Goal: Task Accomplishment & Management: Use online tool/utility

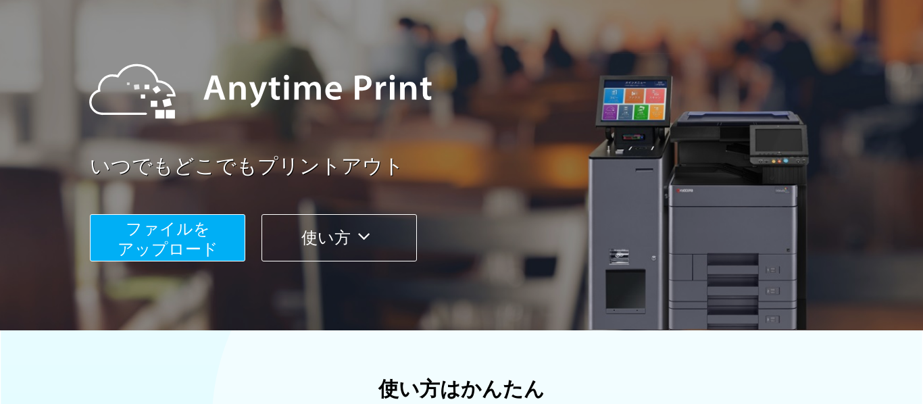
scroll to position [124, 0]
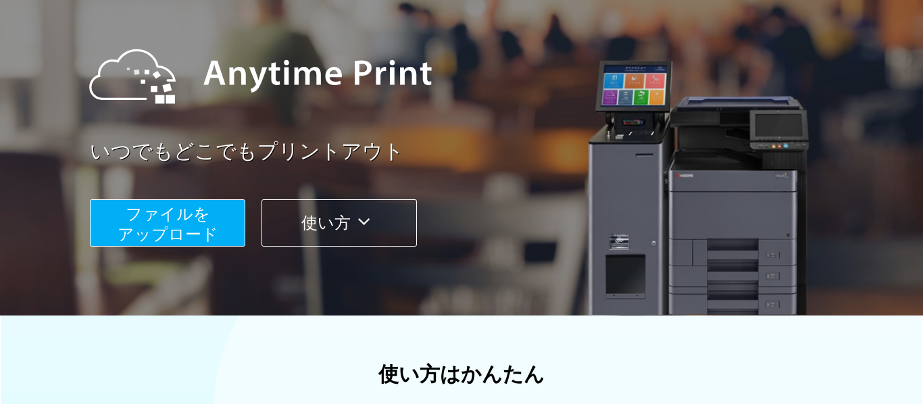
click at [146, 228] on span "ファイルを ​​アップロード" at bounding box center [168, 224] width 101 height 39
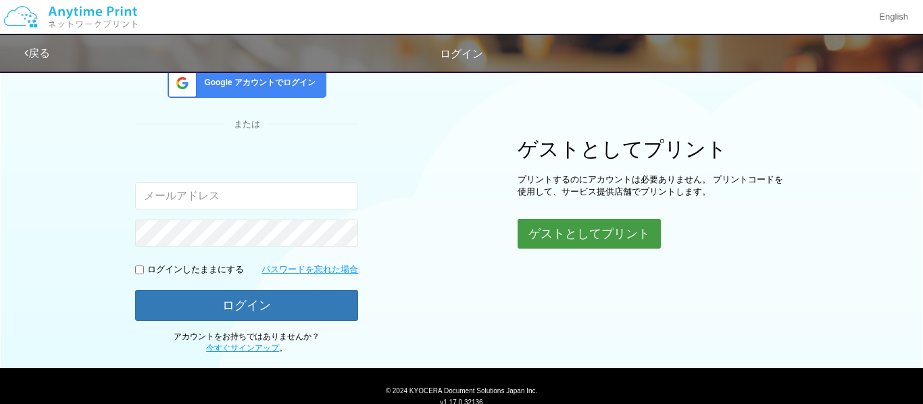
click at [596, 239] on button "ゲストとしてプリント" at bounding box center [589, 234] width 143 height 30
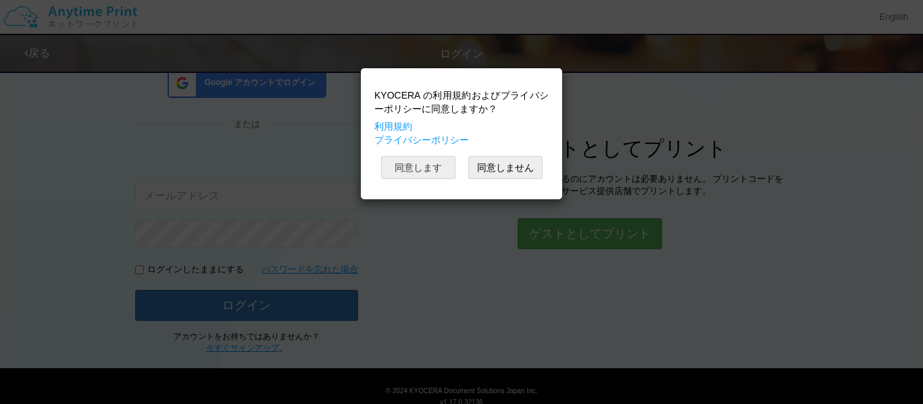
click at [420, 164] on button "同意します" at bounding box center [418, 167] width 74 height 23
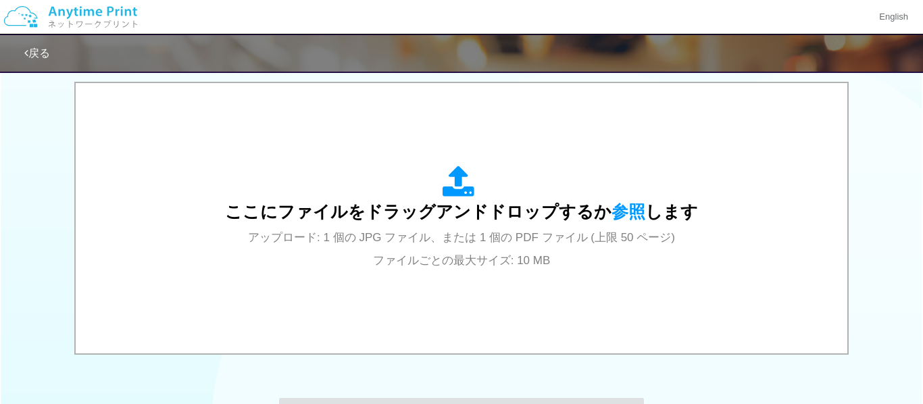
scroll to position [431, 0]
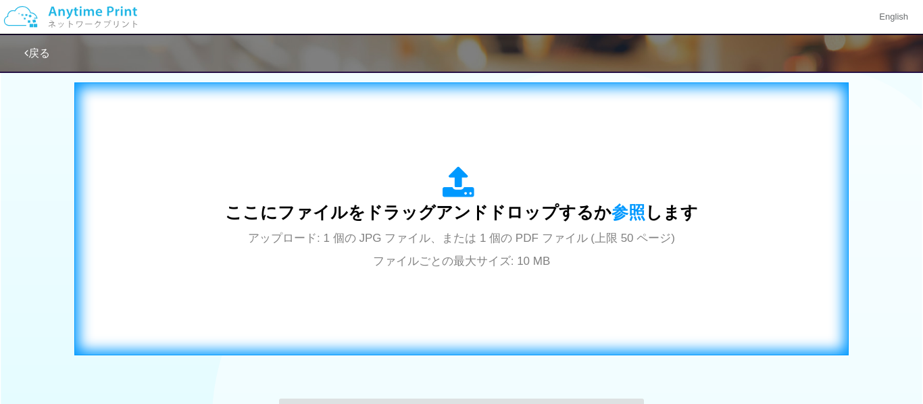
click at [443, 199] on icon at bounding box center [462, 183] width 38 height 34
click at [547, 246] on div "ここにファイルをドラッグアンドドロップするか 参照 します アップロード: 1 個の JPG ファイル、または 1 個の PDF ファイル (上限 50 ペー…" at bounding box center [461, 218] width 473 height 105
click at [469, 203] on span "ここにファイルをドラッグアンドドロップするか 参照 します" at bounding box center [461, 212] width 473 height 19
click at [539, 186] on div "ここにファイルをドラッグアンドドロップするか 参照 します アップロード: 1 個の JPG ファイル、または 1 個の PDF ファイル (上限 50 ペー…" at bounding box center [461, 218] width 473 height 105
click at [488, 204] on span "ここにファイルをドラッグアンドドロップするか 参照 します" at bounding box center [461, 212] width 473 height 19
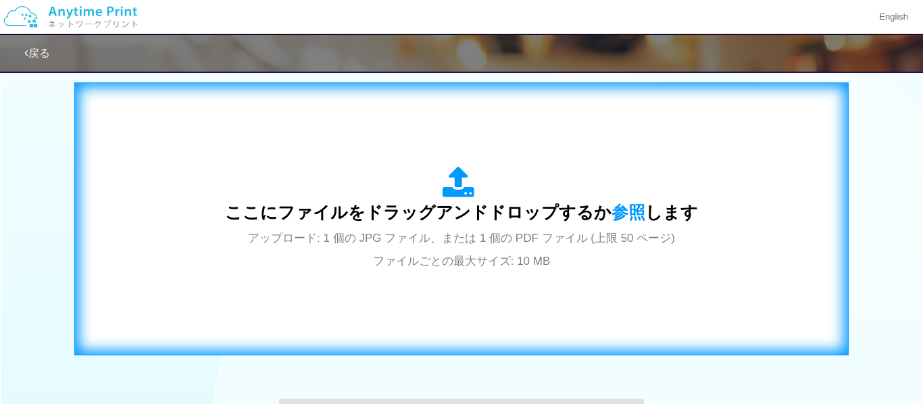
click at [436, 240] on span "アップロード: 1 個の JPG ファイル、または 1 個の PDF ファイル (上限 50 ページ) ファイルごとの最大サイズ: 10 MB" at bounding box center [461, 250] width 427 height 36
click at [470, 200] on div "ここにファイルをドラッグアンドドロップするか 参照 します アップロード: 1 個の JPG ファイル、または 1 個の PDF ファイル (上限 50 ペー…" at bounding box center [461, 218] width 473 height 105
click at [523, 212] on span "ここにファイルをドラッグアンドドロップするか 参照 します" at bounding box center [461, 212] width 473 height 19
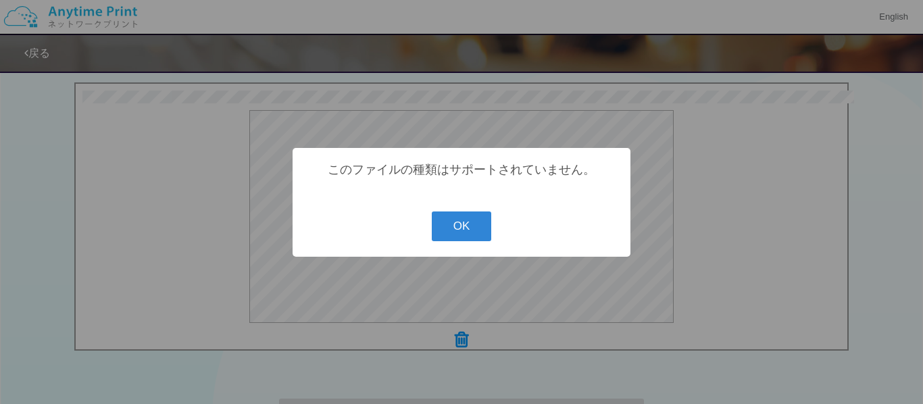
click at [487, 230] on button "OK" at bounding box center [462, 227] width 60 height 30
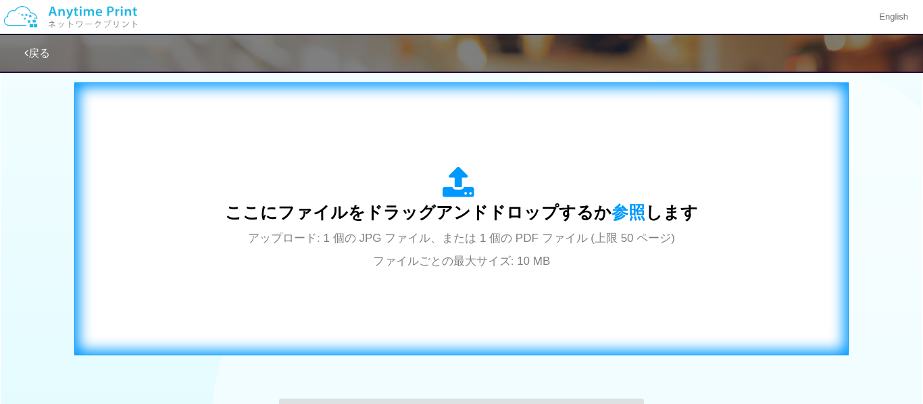
click at [445, 180] on icon at bounding box center [462, 183] width 38 height 34
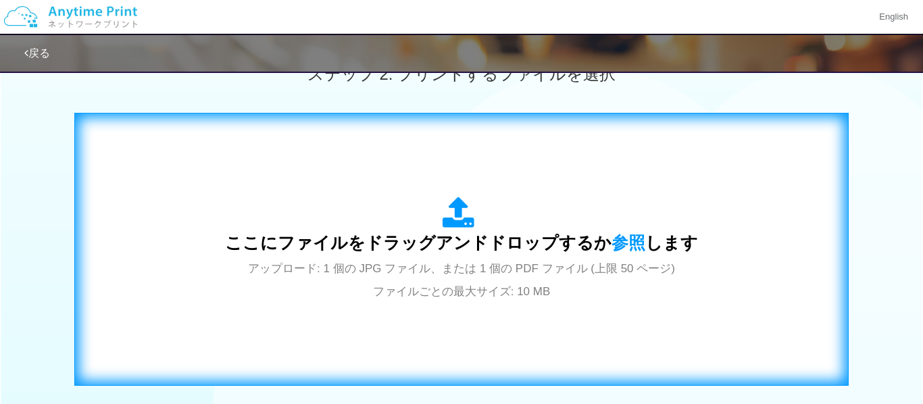
scroll to position [409, 0]
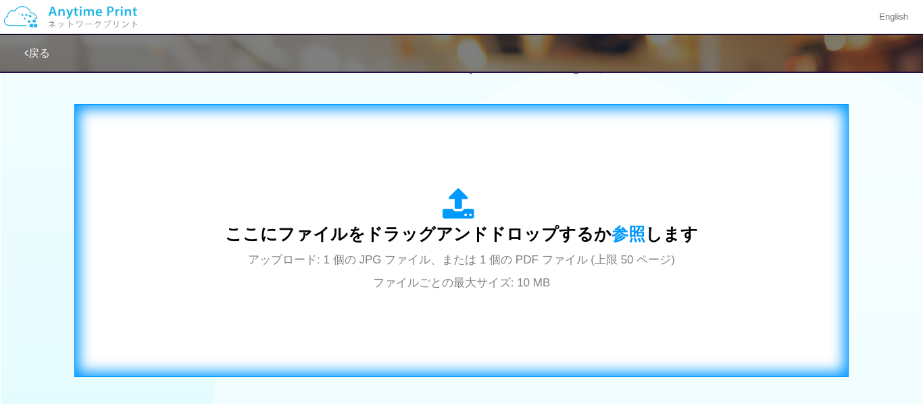
click at [528, 188] on div "ここにファイルをドラッグアンドドロップするか 参照 します アップロード: 1 個の JPG ファイル、または 1 個の PDF ファイル (上限 50 ペー…" at bounding box center [461, 240] width 473 height 105
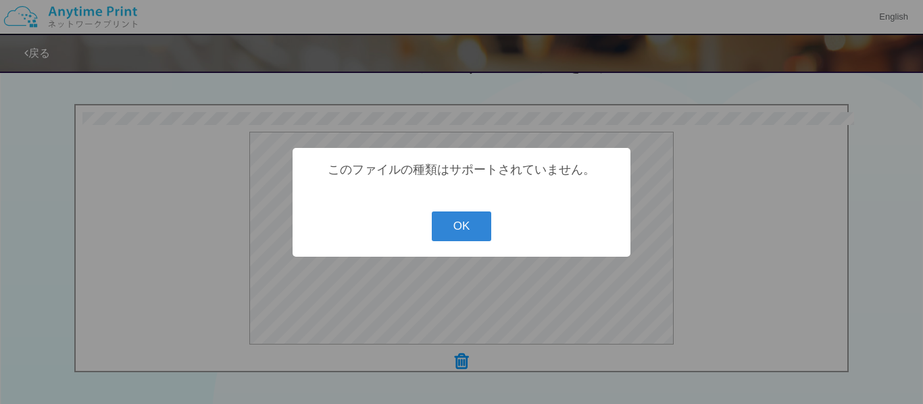
click at [456, 237] on button "OK" at bounding box center [462, 227] width 60 height 30
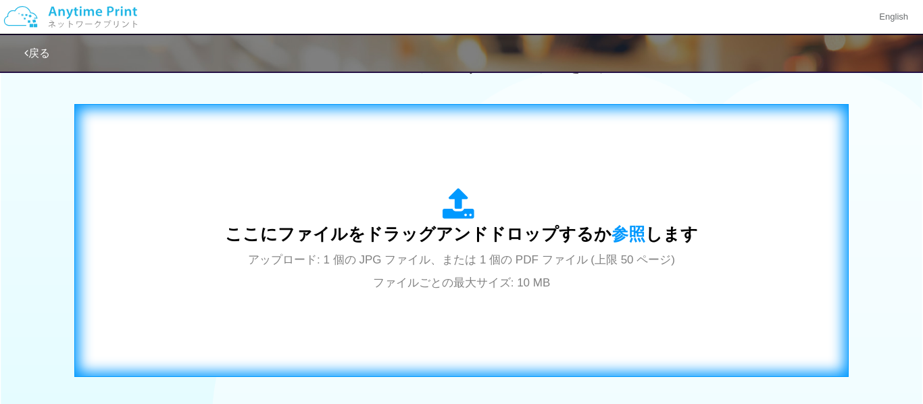
click at [448, 216] on icon at bounding box center [462, 205] width 38 height 34
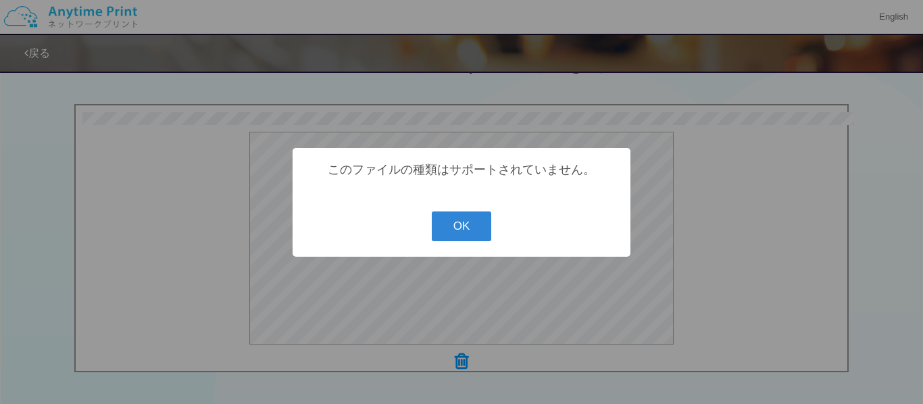
click at [456, 232] on button "OK" at bounding box center [462, 227] width 60 height 30
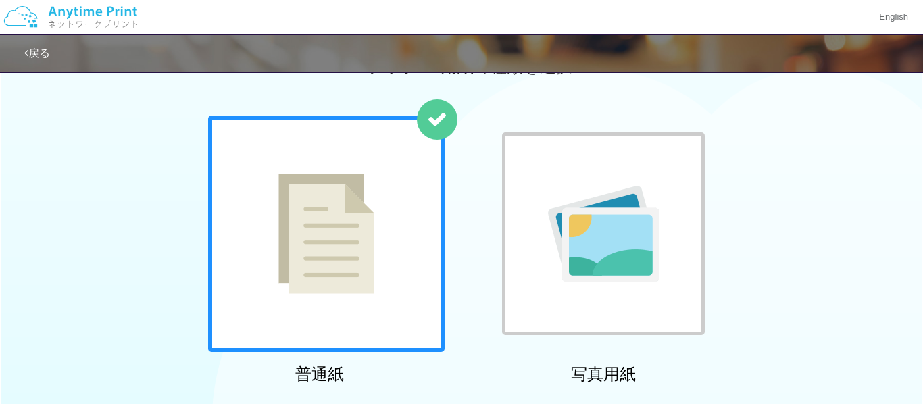
scroll to position [0, 0]
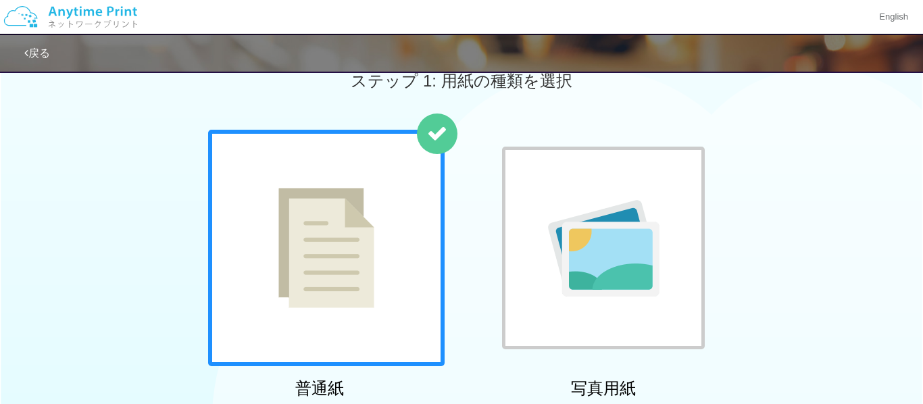
click at [653, 271] on img at bounding box center [604, 248] width 112 height 97
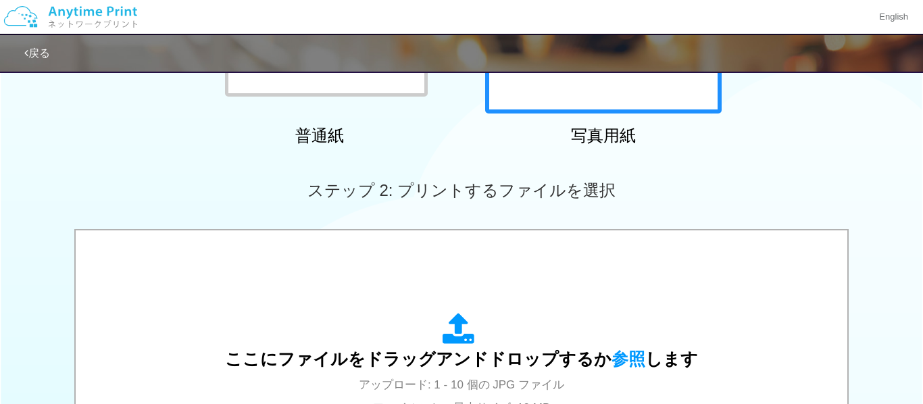
scroll to position [283, 0]
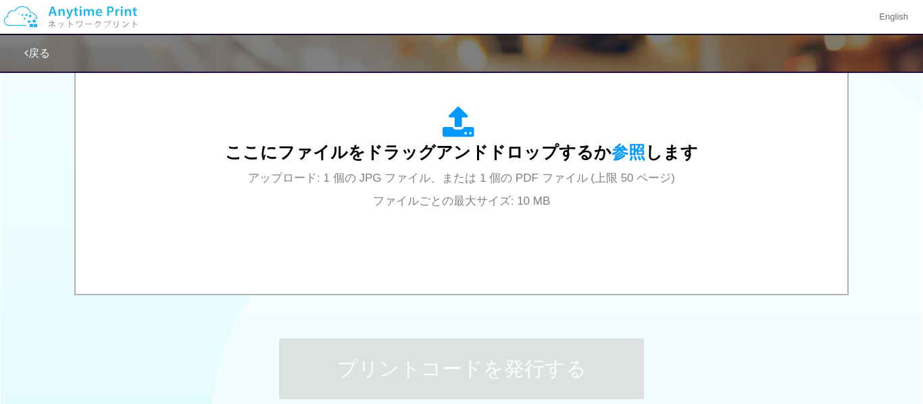
scroll to position [490, 0]
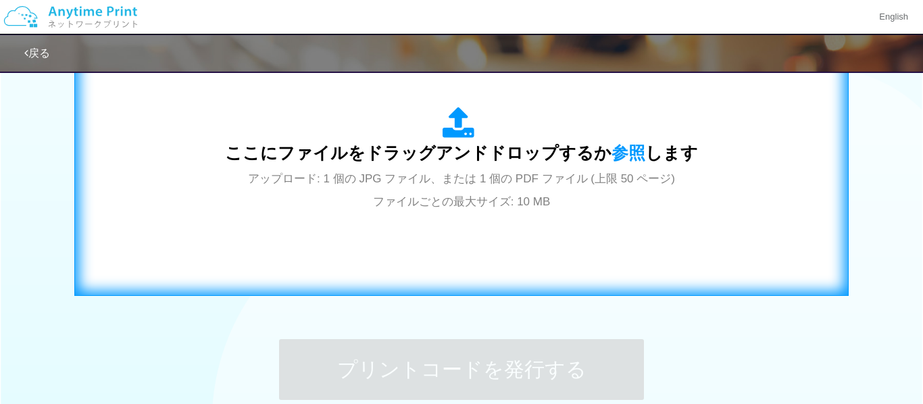
click at [708, 184] on div "ここにファイルをドラッグアンドドロップするか 参照 します アップロード: 1 個の JPG ファイル、または 1 個の PDF ファイル (上限 50 ペー…" at bounding box center [462, 159] width 746 height 245
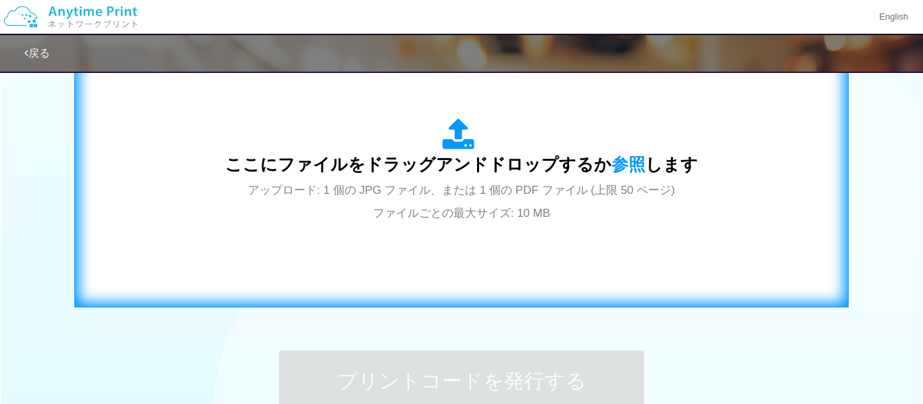
scroll to position [446, 0]
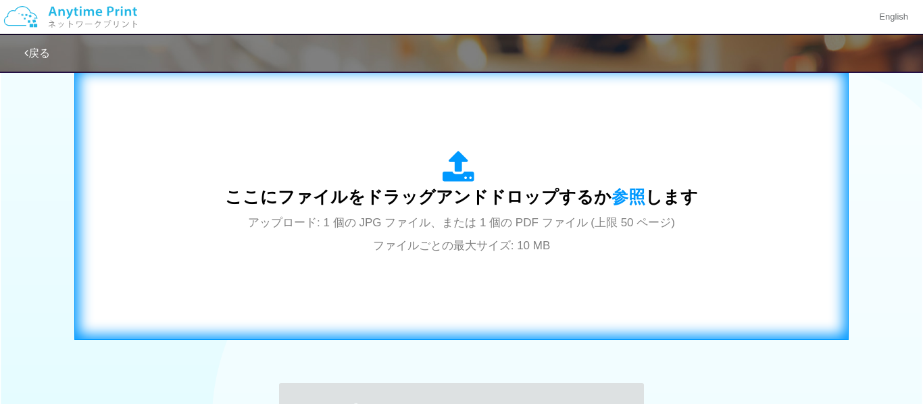
click at [451, 155] on icon at bounding box center [462, 168] width 38 height 34
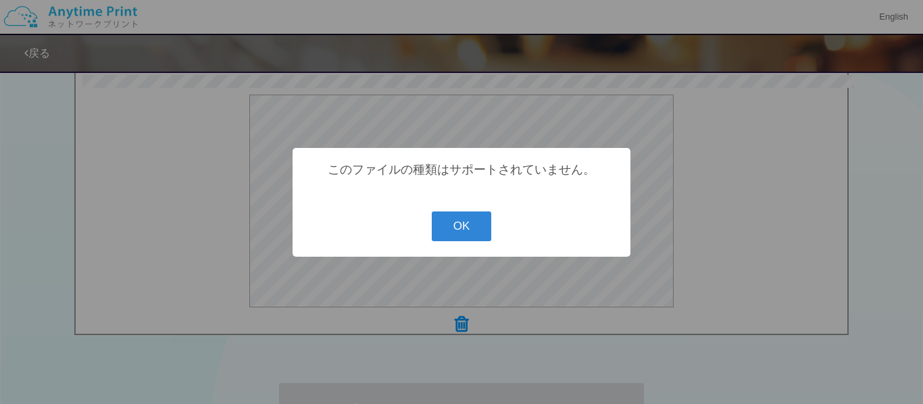
click at [472, 228] on button "OK" at bounding box center [462, 227] width 60 height 30
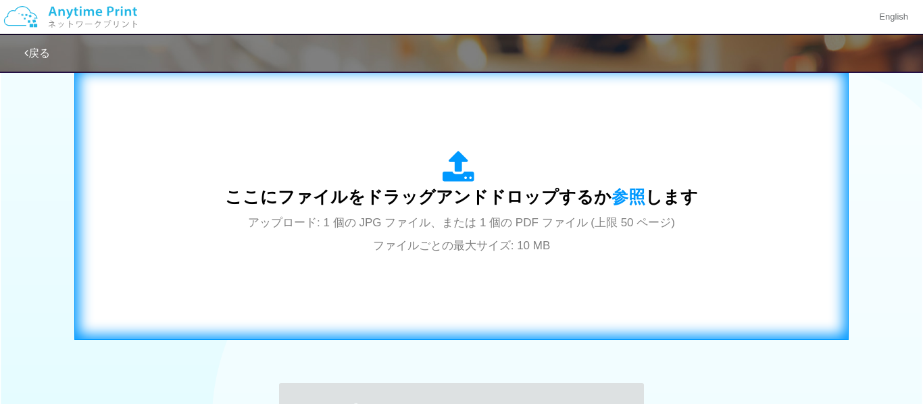
click at [467, 201] on span "ここにファイルをドラッグアンドドロップするか 参照 します" at bounding box center [461, 196] width 473 height 19
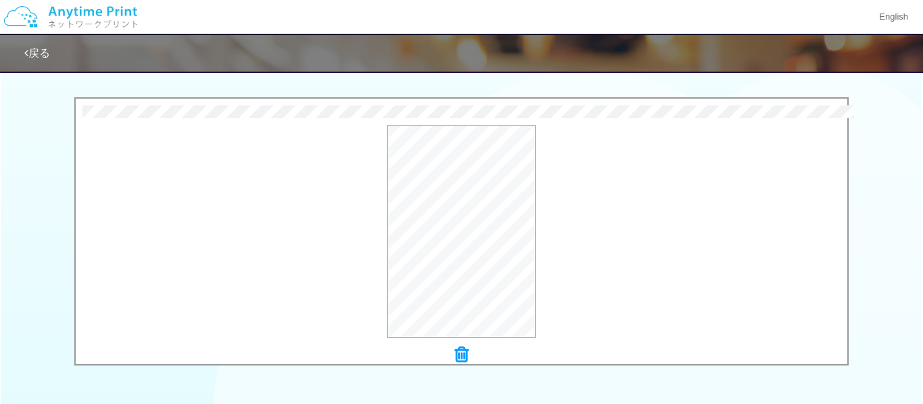
scroll to position [414, 0]
click at [591, 199] on div "プレビュー" at bounding box center [462, 232] width 772 height 213
click at [626, 190] on div "プレビュー" at bounding box center [462, 232] width 772 height 213
click at [460, 363] on icon at bounding box center [462, 356] width 14 height 18
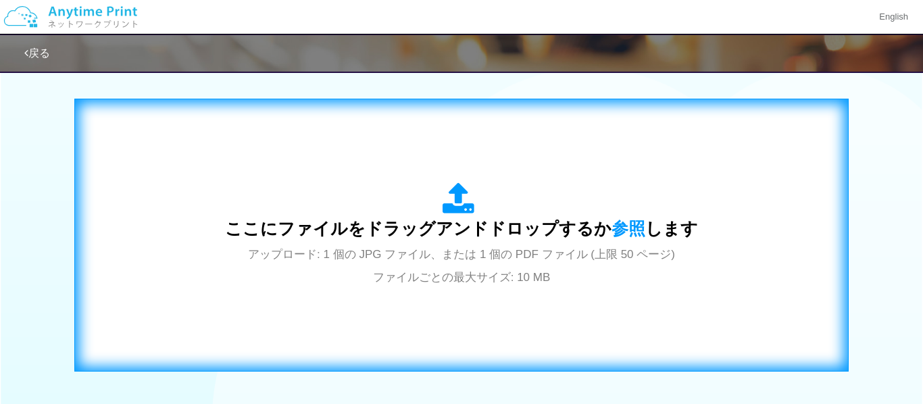
click at [475, 226] on span "ここにファイルをドラッグアンドドロップするか 参照 します" at bounding box center [461, 228] width 473 height 19
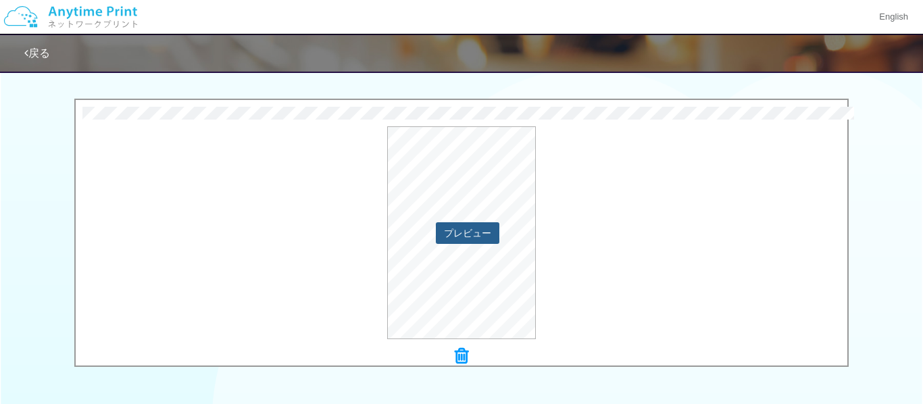
click at [475, 237] on button "プレビュー" at bounding box center [468, 233] width 64 height 22
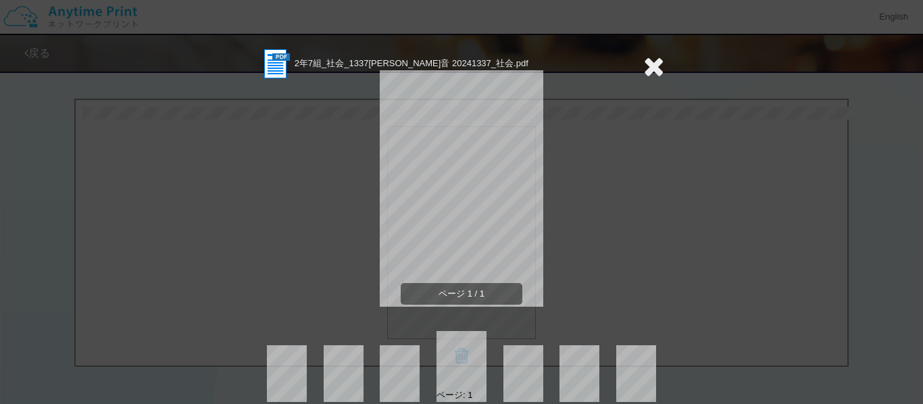
click at [655, 75] on icon at bounding box center [654, 66] width 21 height 27
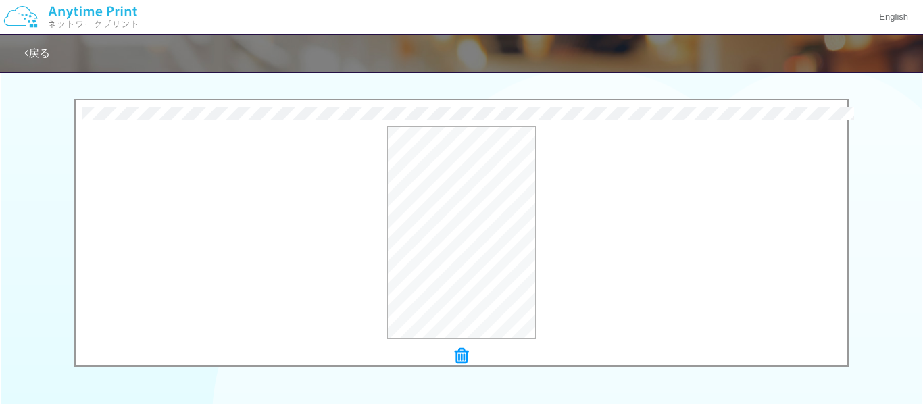
click at [464, 356] on icon at bounding box center [462, 356] width 14 height 18
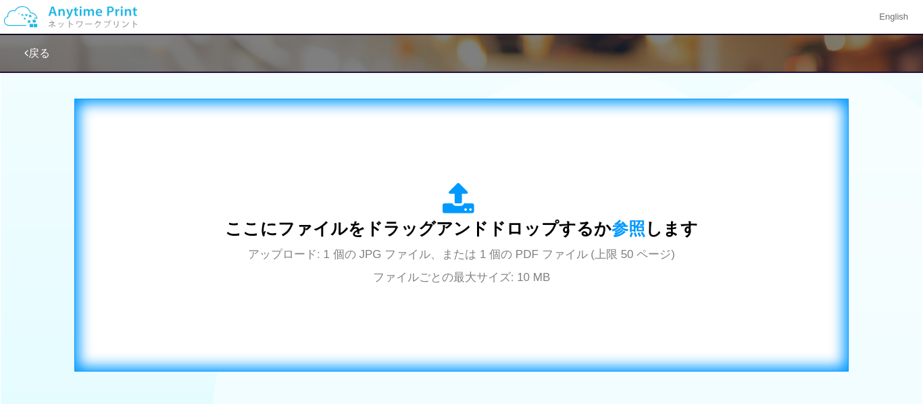
click at [486, 251] on span "アップロード: 1 個の JPG ファイル、または 1 個の PDF ファイル (上限 50 ページ) ファイルごとの最大サイズ: 10 MB" at bounding box center [461, 266] width 427 height 36
click at [656, 176] on div "ここにファイルをドラッグアンドドロップするか 参照 します アップロード: 1 個の JPG ファイル、または 1 個の PDF ファイル (上限 50 ペー…" at bounding box center [462, 235] width 746 height 245
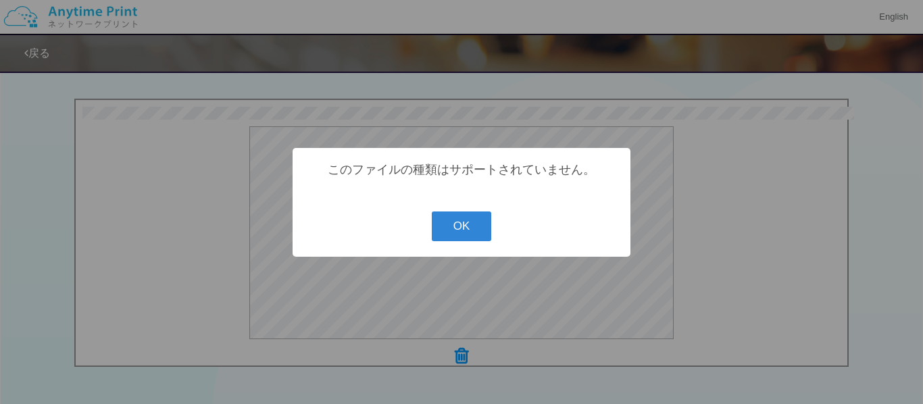
click at [479, 216] on button "OK" at bounding box center [462, 227] width 60 height 30
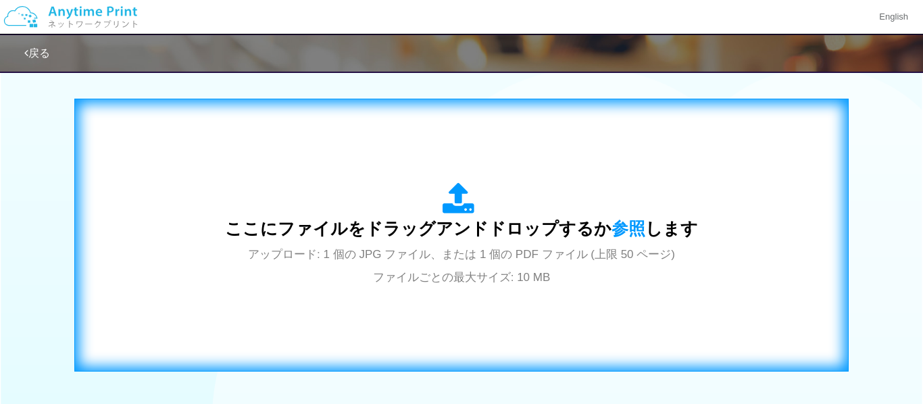
click at [456, 214] on icon at bounding box center [462, 200] width 38 height 34
click at [429, 173] on div "ここにファイルをドラッグアンドドロップするか 参照 します アップロード: 1 個の JPG ファイル、または 1 個の PDF ファイル (上限 50 ペー…" at bounding box center [462, 235] width 746 height 245
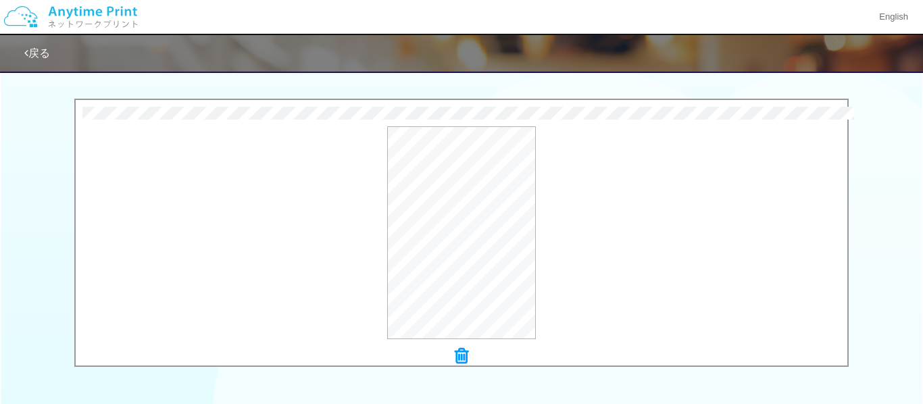
click at [470, 359] on div at bounding box center [462, 356] width 772 height 19
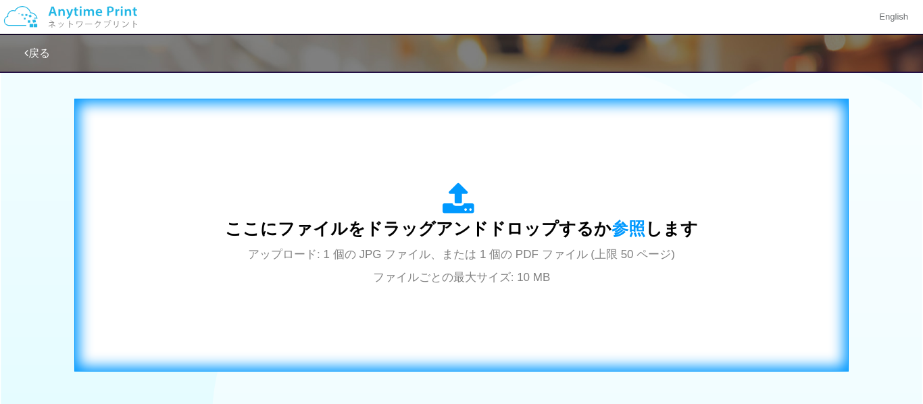
click at [472, 201] on icon at bounding box center [462, 200] width 38 height 34
click at [474, 217] on div "ここにファイルをドラッグアンドドロップするか 参照 します アップロード: 1 個の JPG ファイル、または 1 個の PDF ファイル (上限 50 ペー…" at bounding box center [461, 235] width 473 height 105
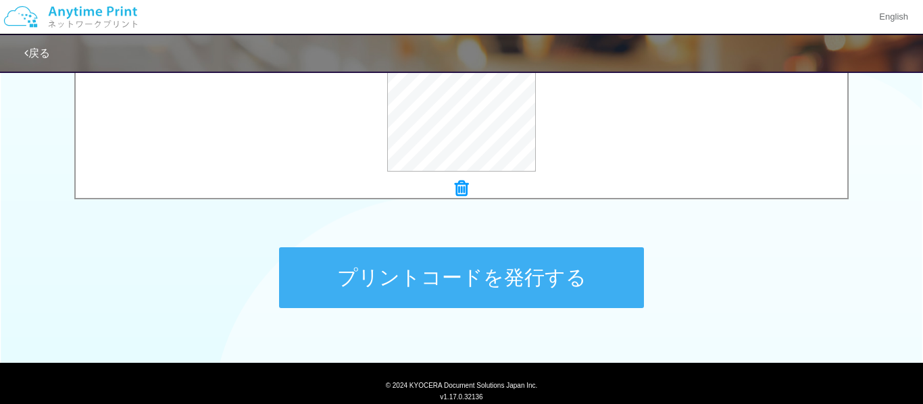
scroll to position [614, 0]
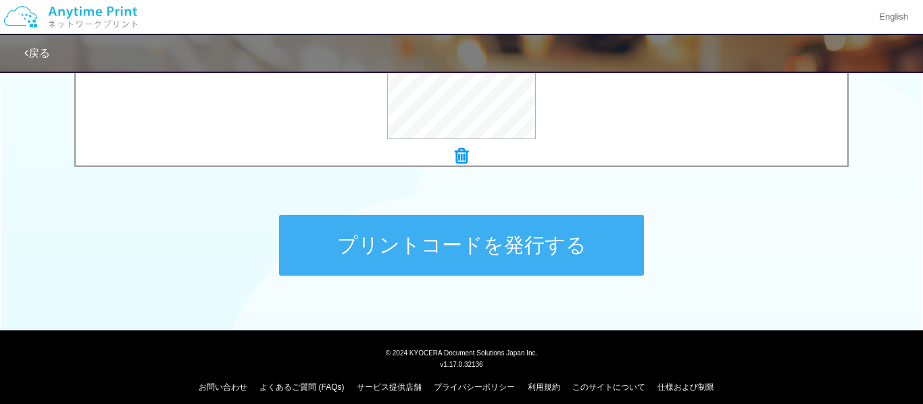
click at [349, 252] on button "プリントコードを発行する" at bounding box center [461, 245] width 365 height 61
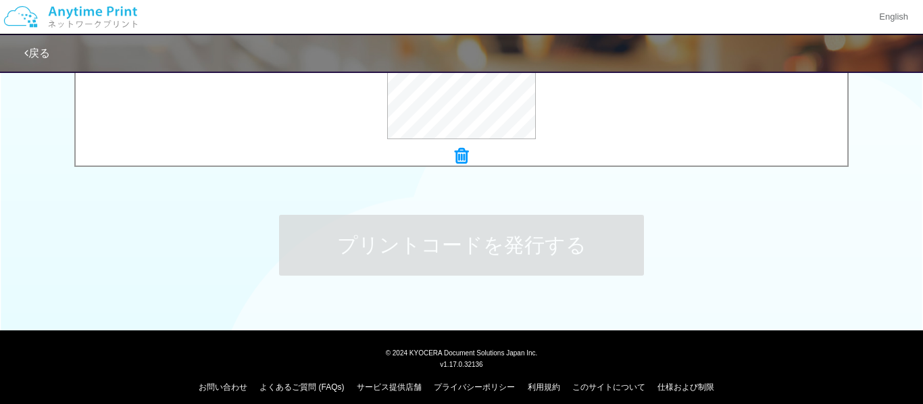
scroll to position [0, 0]
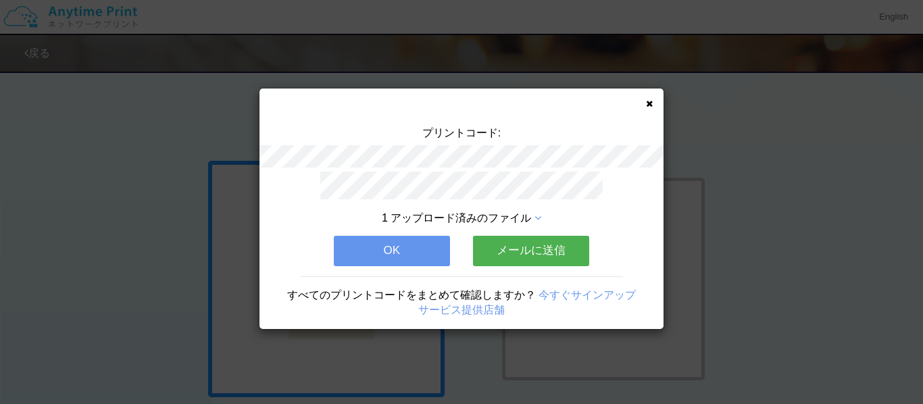
click at [362, 254] on button "OK" at bounding box center [392, 251] width 116 height 30
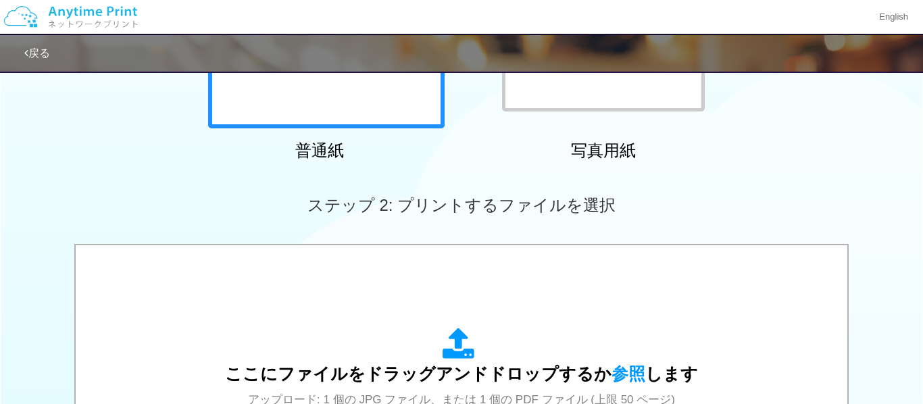
scroll to position [429, 0]
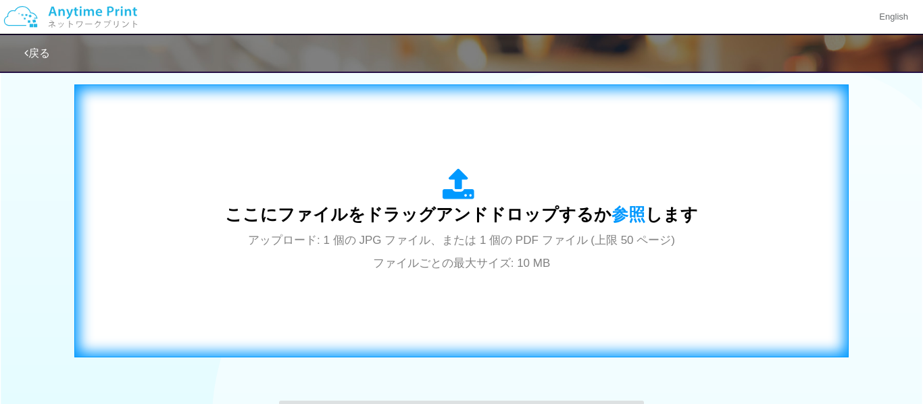
click at [254, 226] on div "ここにファイルをドラッグアンドドロップするか 参照 します アップロード: 1 個の JPG ファイル、または 1 個の PDF ファイル (上限 50 ペー…" at bounding box center [461, 220] width 473 height 105
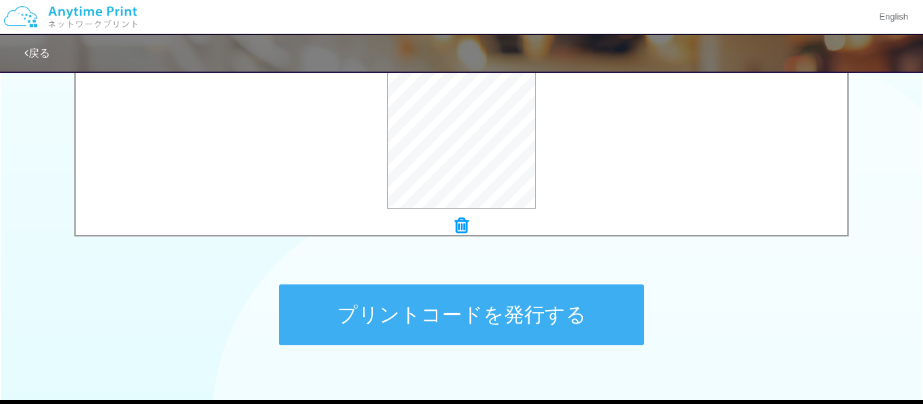
scroll to position [545, 0]
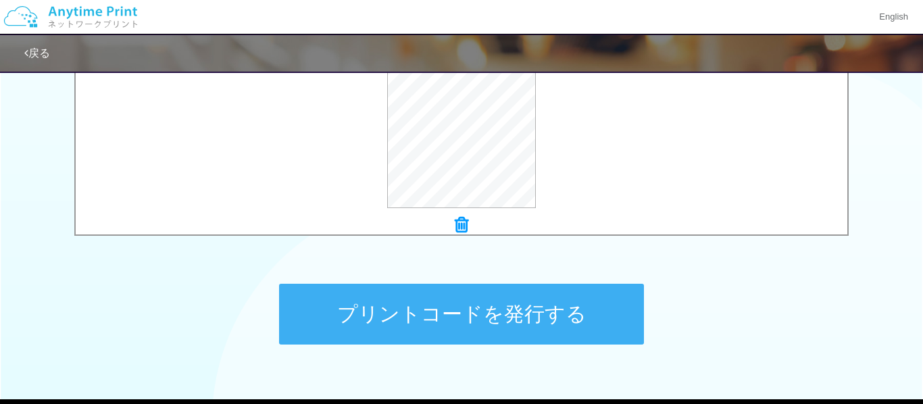
click at [558, 328] on button "プリントコードを発行する" at bounding box center [461, 314] width 365 height 61
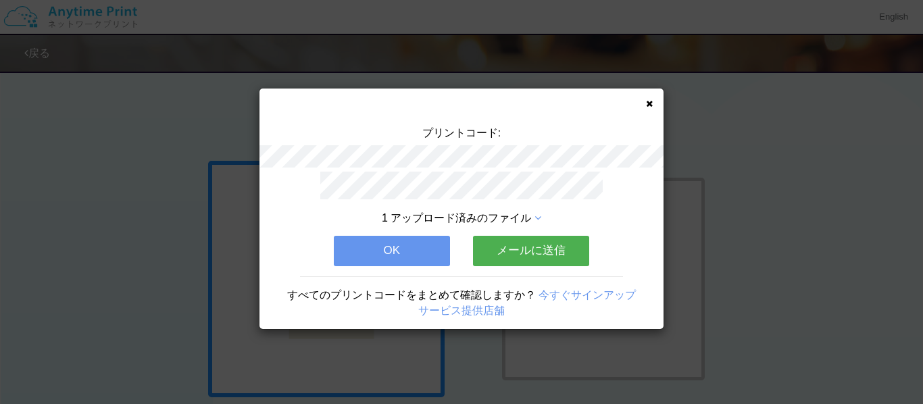
click at [377, 261] on button "OK" at bounding box center [392, 251] width 116 height 30
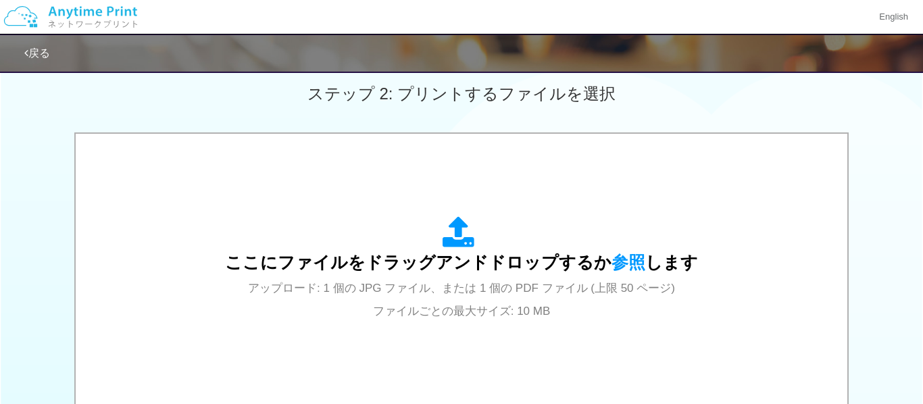
scroll to position [451, 0]
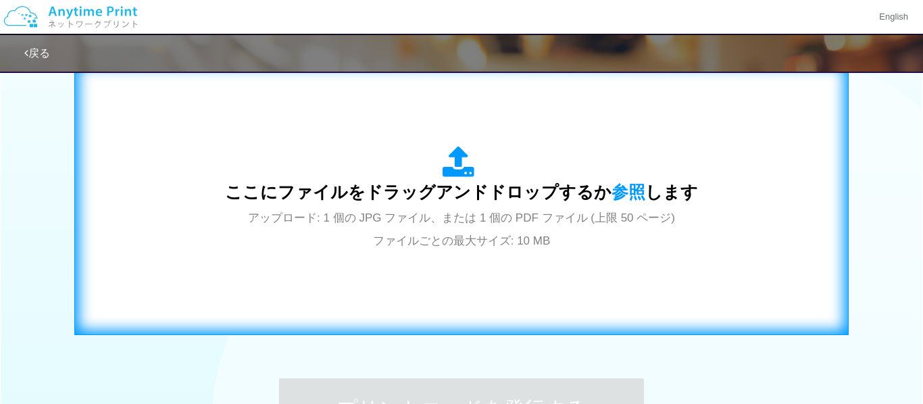
click at [473, 158] on icon at bounding box center [462, 163] width 38 height 34
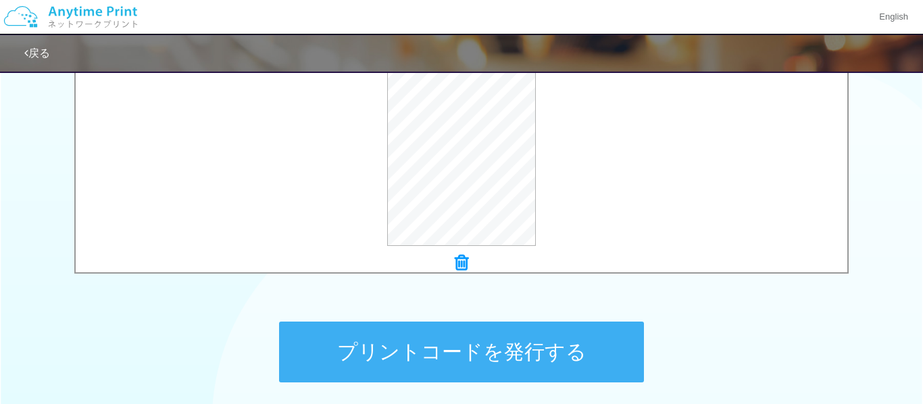
scroll to position [509, 0]
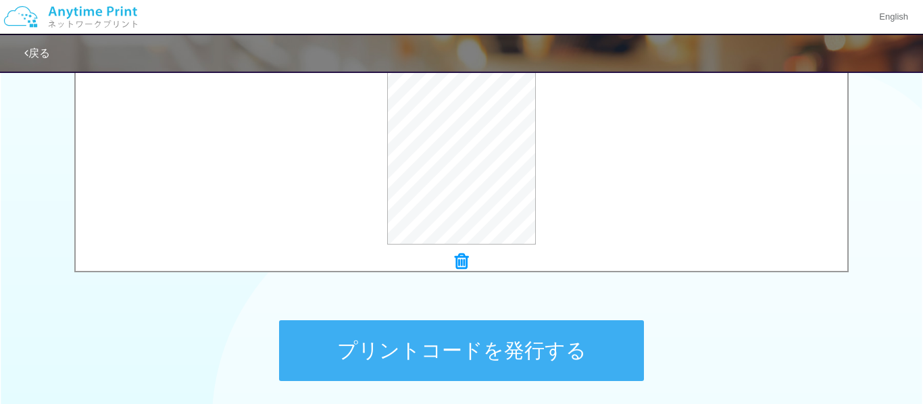
click at [308, 366] on button "プリントコードを発行する" at bounding box center [461, 350] width 365 height 61
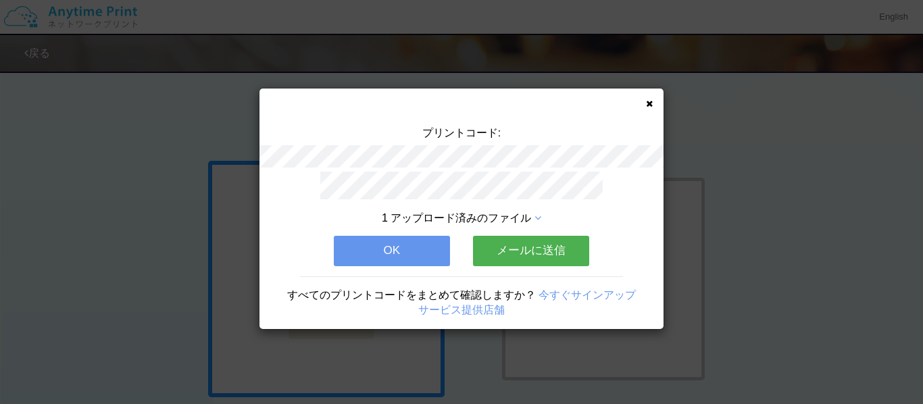
click at [378, 253] on button "OK" at bounding box center [392, 251] width 116 height 30
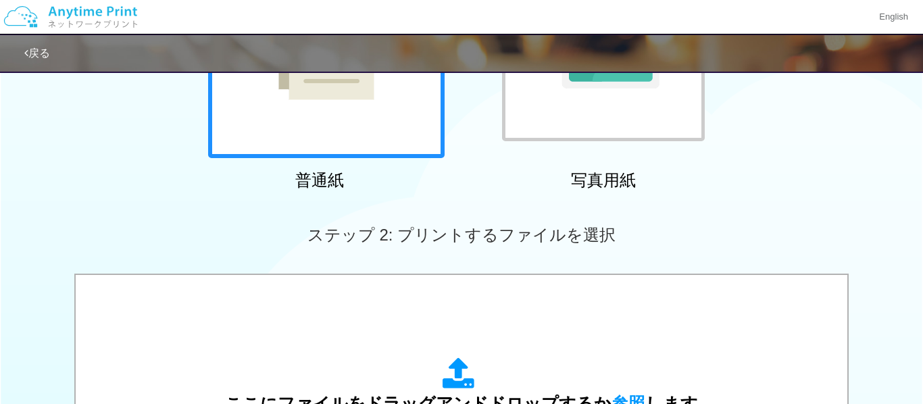
scroll to position [242, 0]
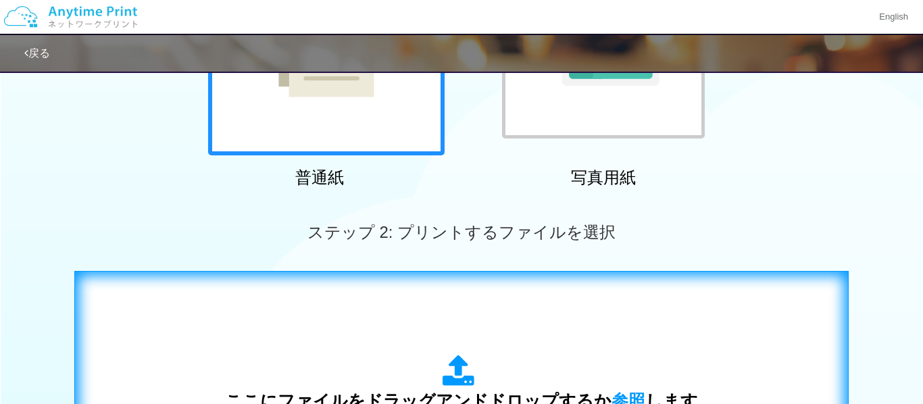
click at [460, 367] on icon at bounding box center [462, 372] width 38 height 34
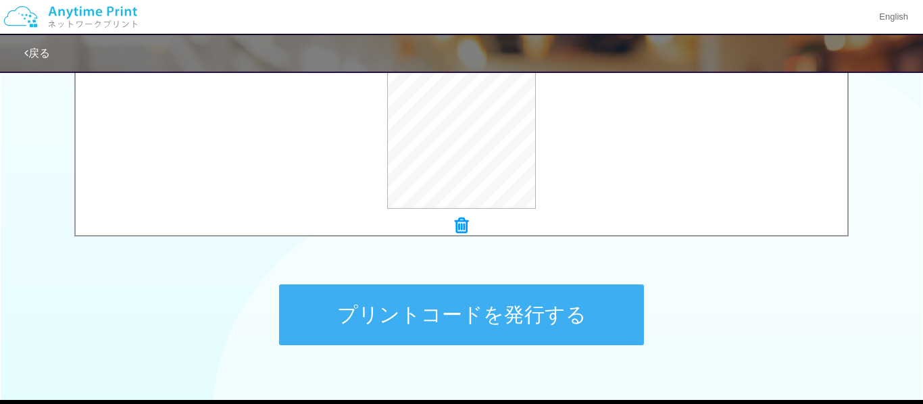
scroll to position [548, 0]
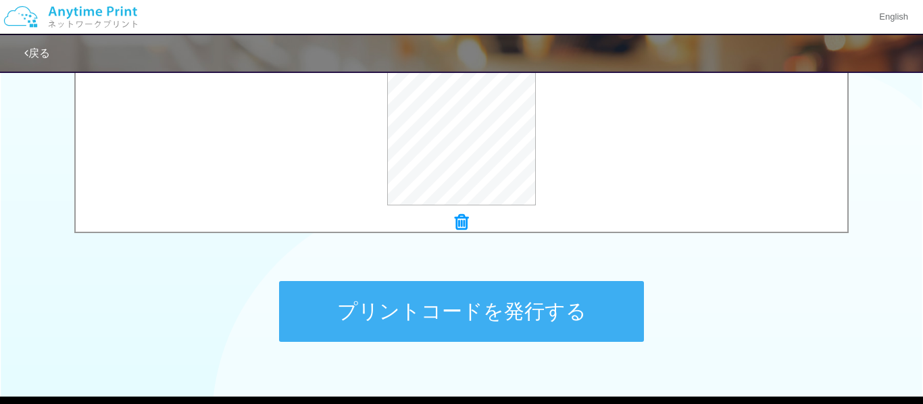
click at [352, 333] on button "プリントコードを発行する" at bounding box center [461, 311] width 365 height 61
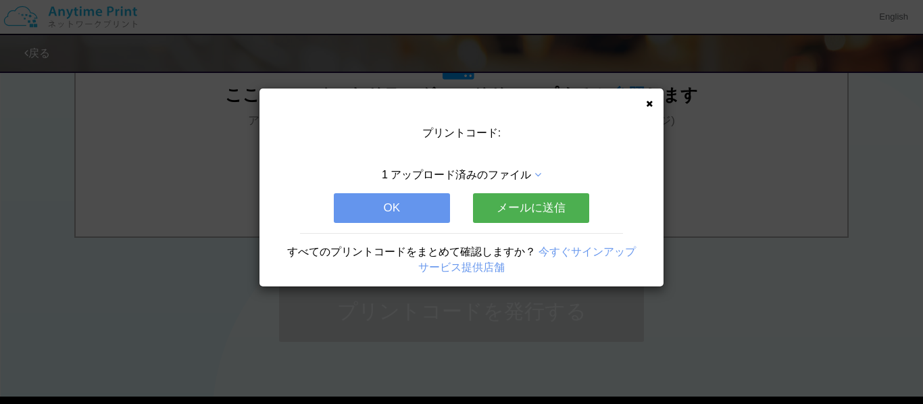
scroll to position [0, 0]
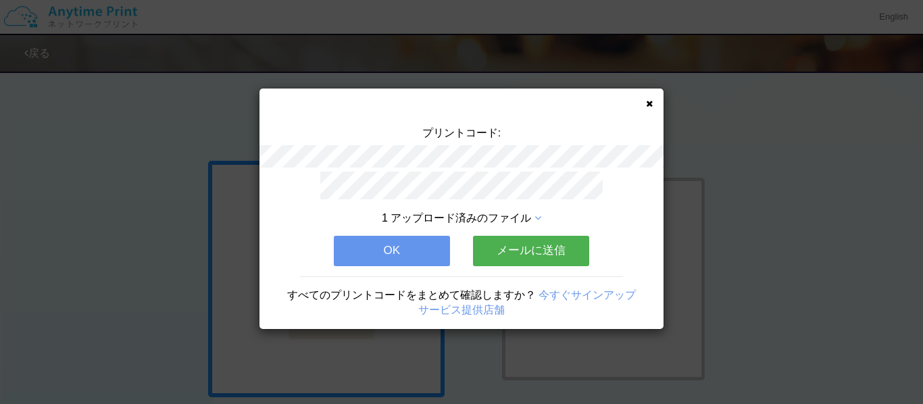
click at [370, 260] on button "OK" at bounding box center [392, 251] width 116 height 30
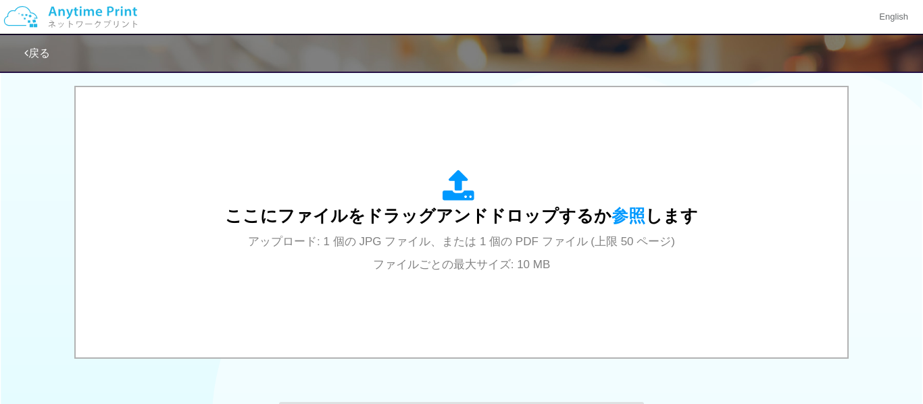
scroll to position [423, 0]
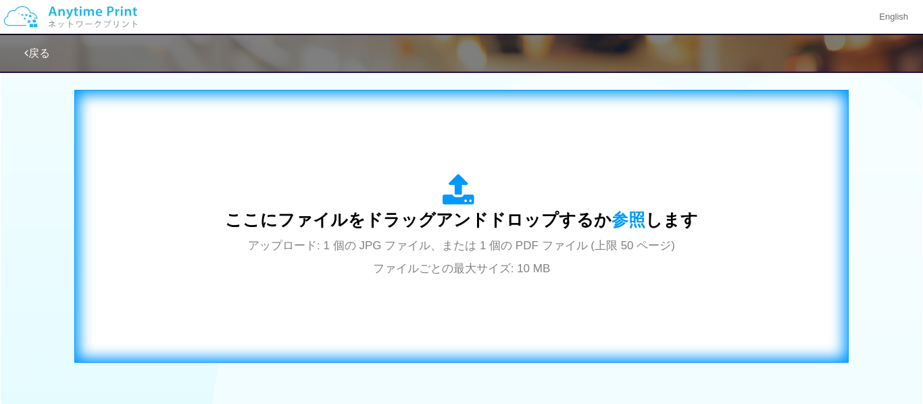
click at [455, 212] on span "ここにファイルをドラッグアンドドロップするか 参照 します" at bounding box center [461, 219] width 473 height 19
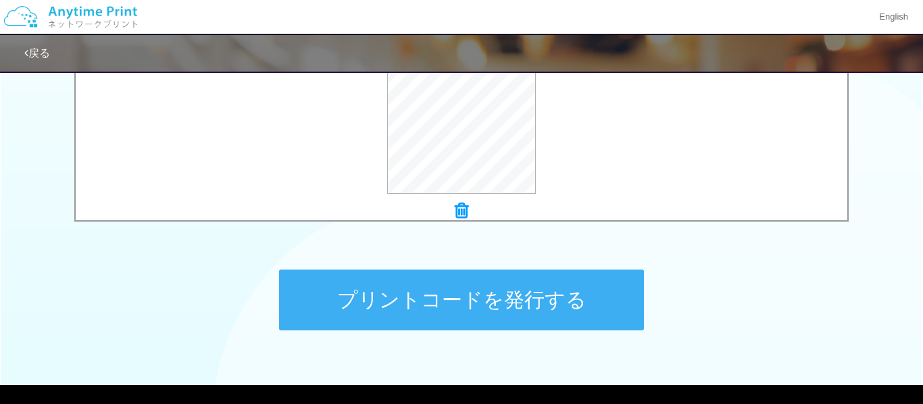
scroll to position [565, 0]
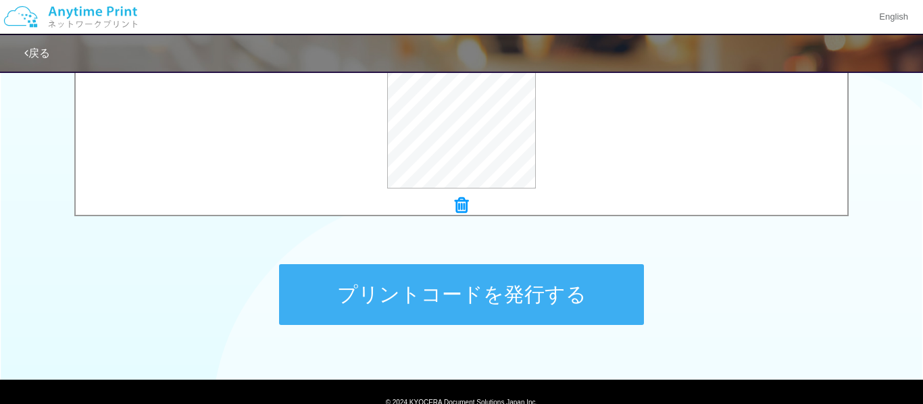
click at [339, 294] on button "プリントコードを発行する" at bounding box center [461, 294] width 365 height 61
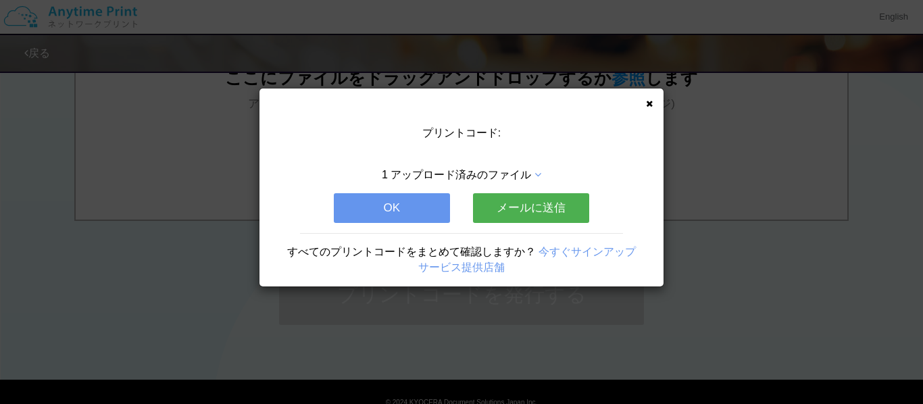
scroll to position [0, 0]
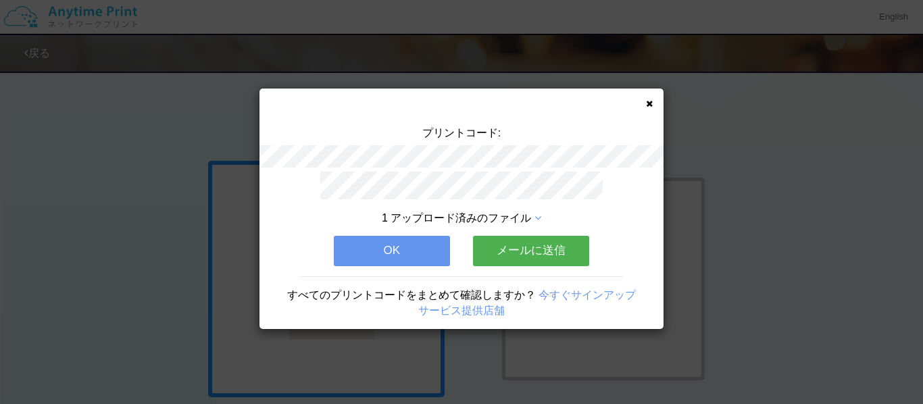
click at [430, 249] on button "OK" at bounding box center [392, 251] width 116 height 30
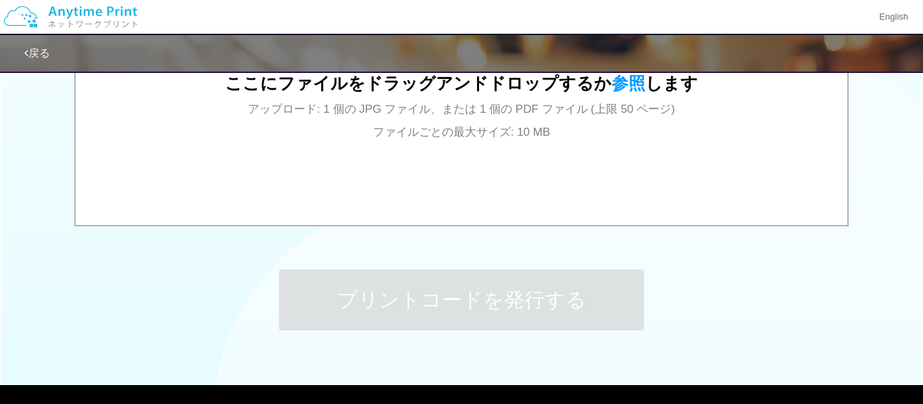
scroll to position [565, 0]
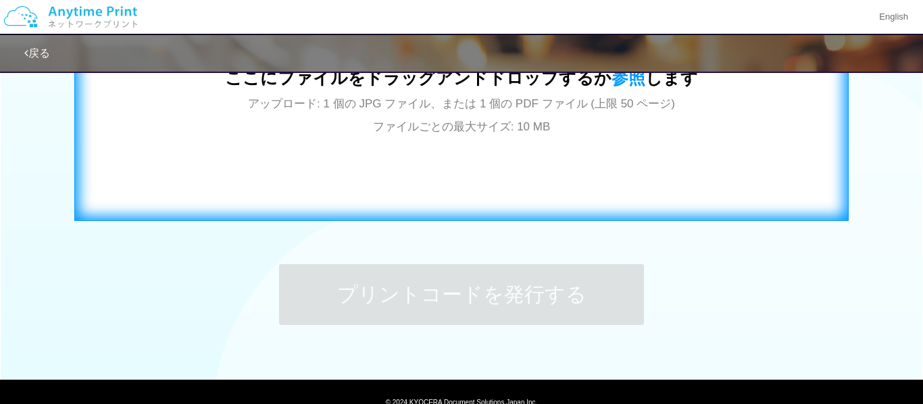
click at [520, 146] on div "ここにファイルをドラッグアンドドロップするか 参照 します アップロード: 1 個の JPG ファイル、または 1 個の PDF ファイル (上限 50 ペー…" at bounding box center [462, 84] width 746 height 245
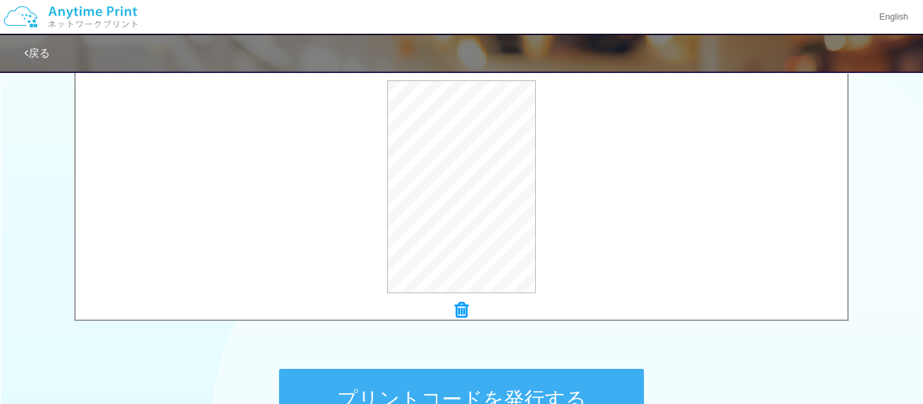
scroll to position [481, 0]
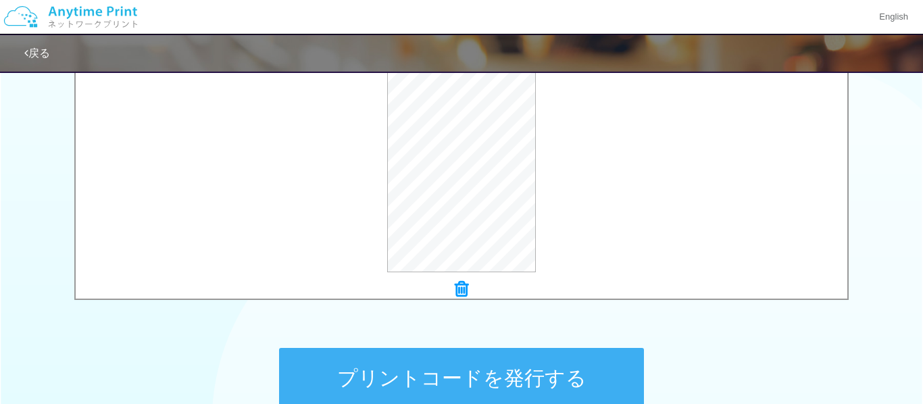
click at [364, 383] on button "プリントコードを発行する" at bounding box center [461, 378] width 365 height 61
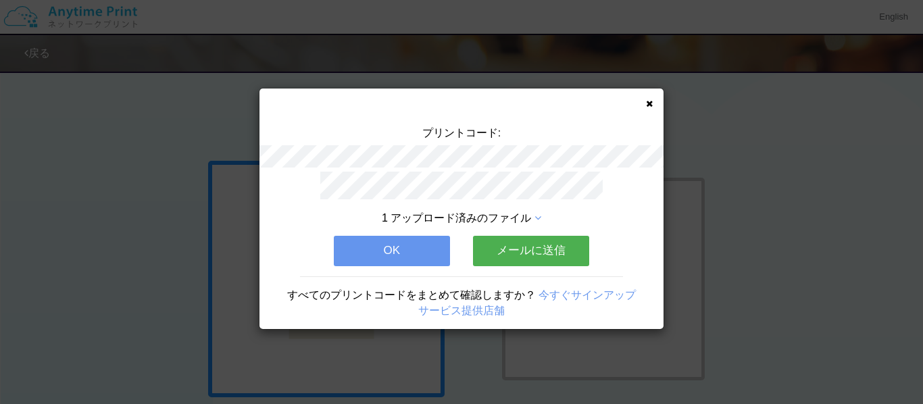
click at [381, 243] on button "OK" at bounding box center [392, 251] width 116 height 30
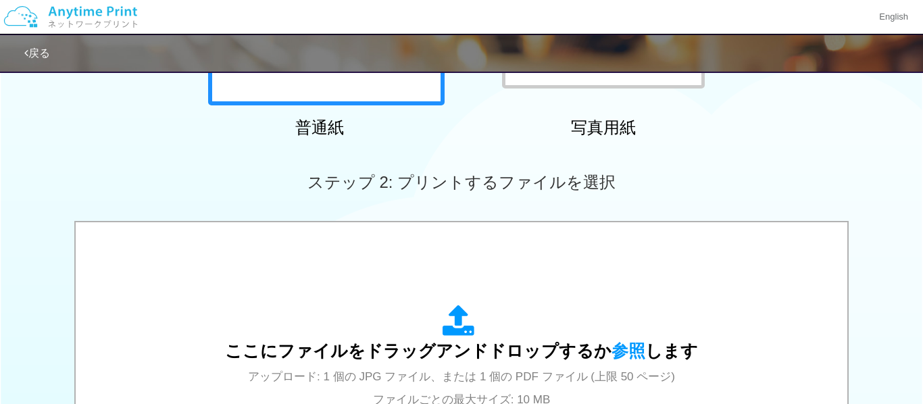
scroll to position [293, 0]
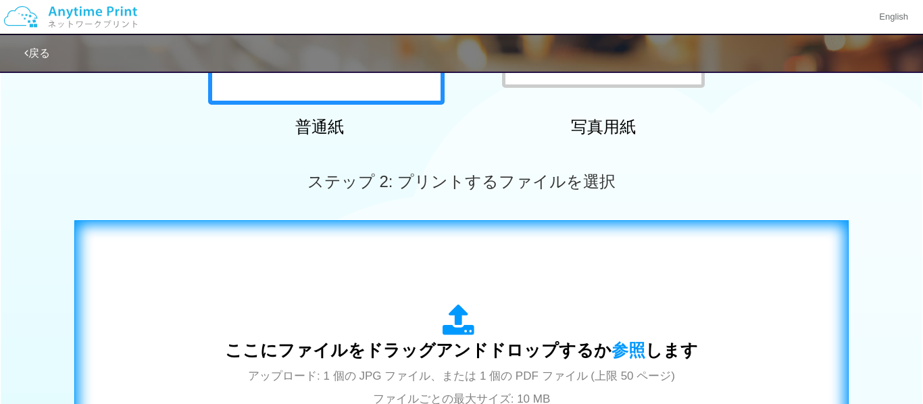
click at [454, 322] on icon at bounding box center [462, 321] width 38 height 34
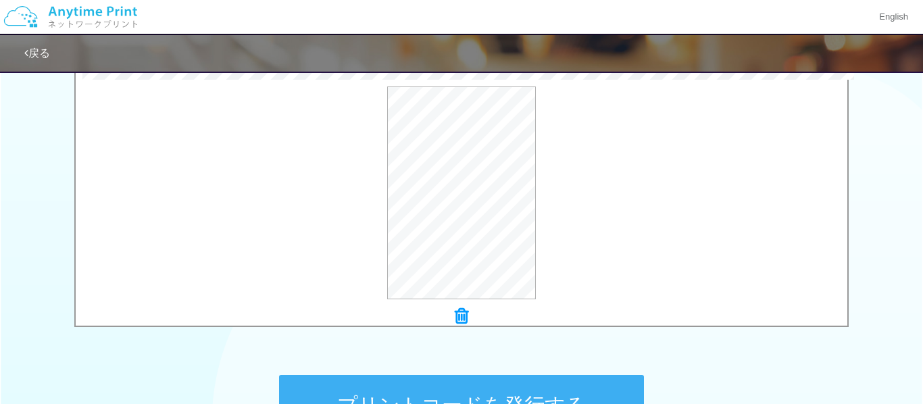
scroll to position [485, 0]
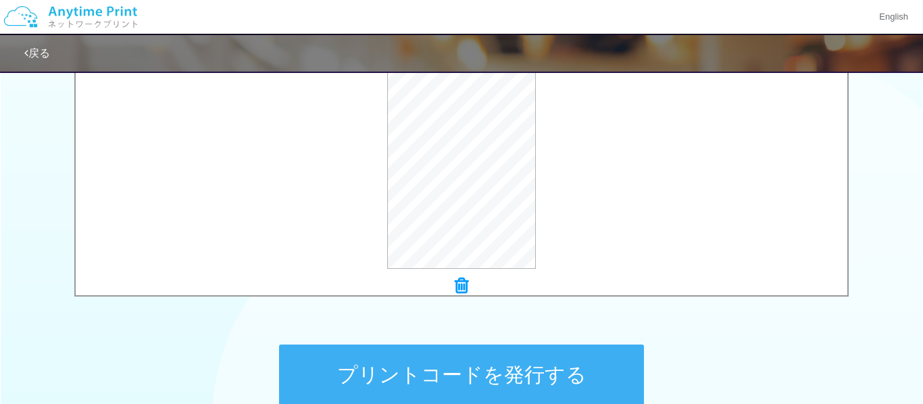
click at [551, 374] on button "プリントコードを発行する" at bounding box center [461, 375] width 365 height 61
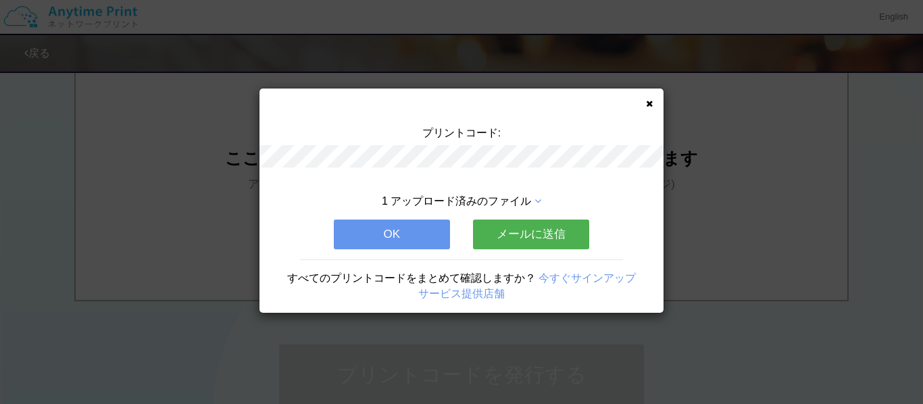
scroll to position [0, 0]
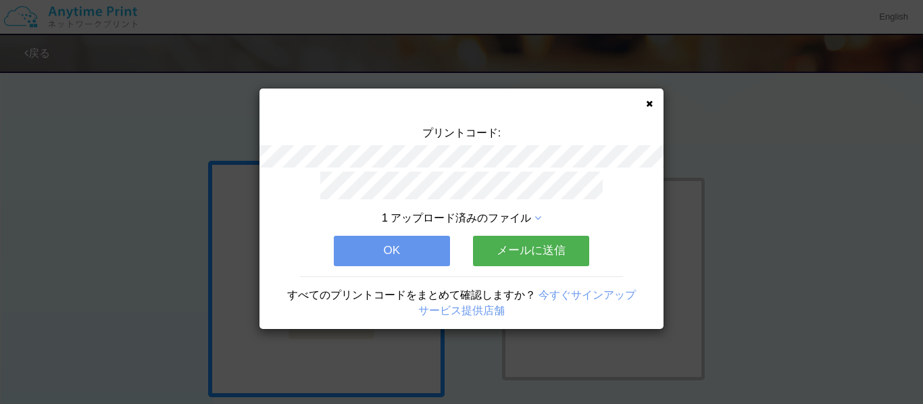
click at [381, 248] on button "OK" at bounding box center [392, 251] width 116 height 30
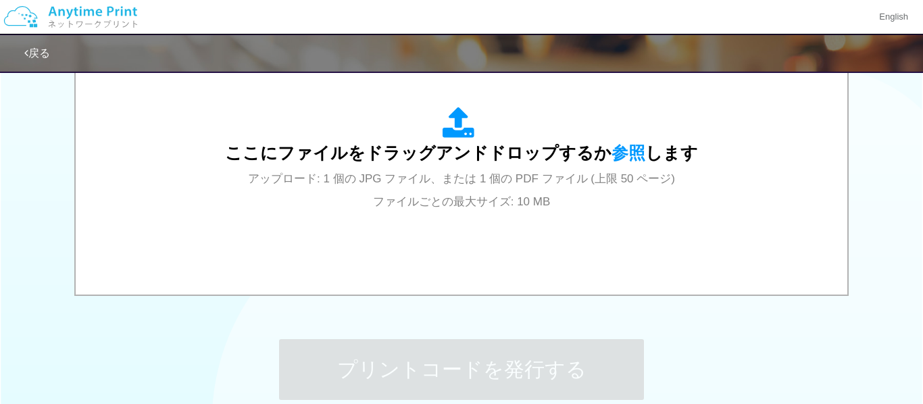
scroll to position [493, 0]
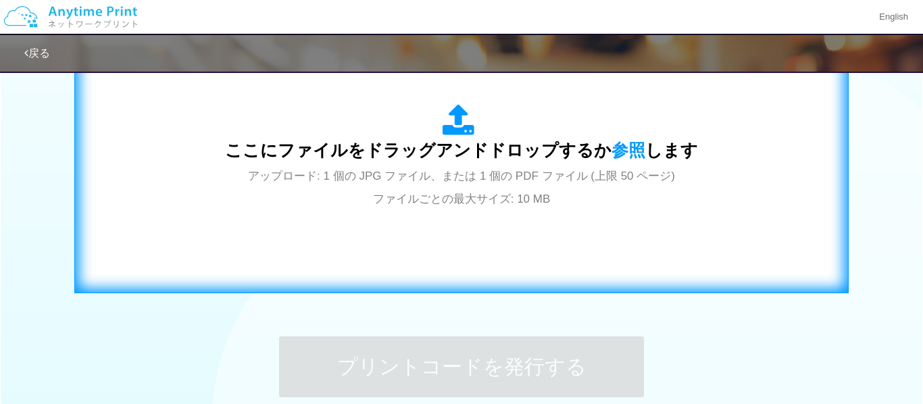
click at [443, 137] on icon at bounding box center [462, 121] width 38 height 34
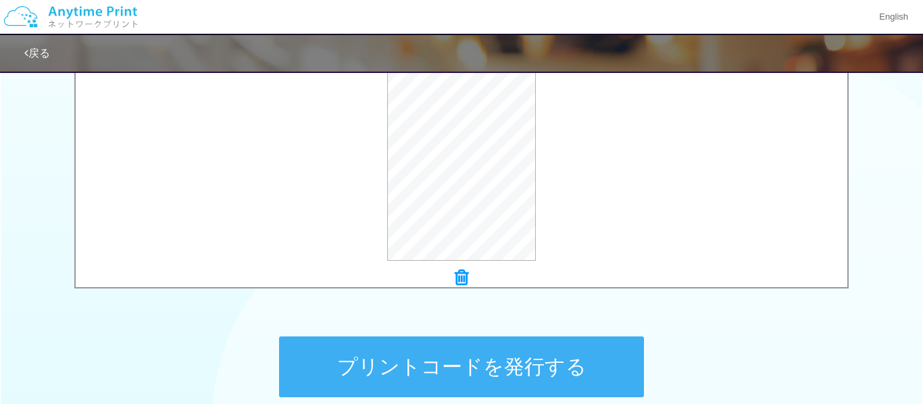
click at [440, 365] on button "プリントコードを発行する" at bounding box center [461, 367] width 365 height 61
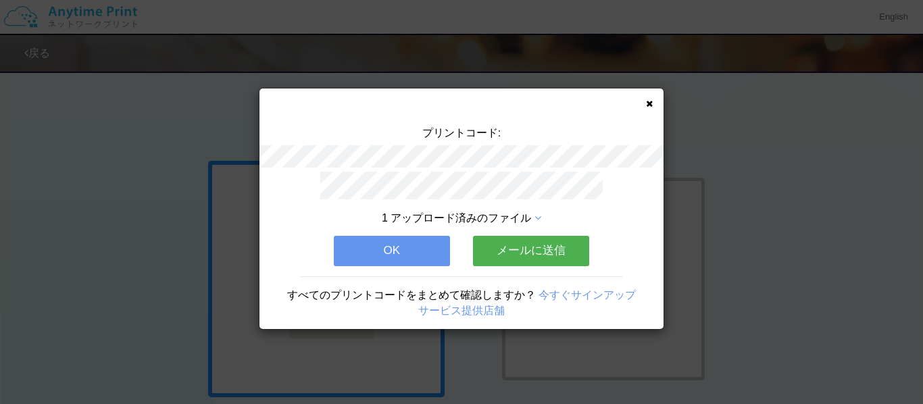
click at [370, 254] on button "OK" at bounding box center [392, 251] width 116 height 30
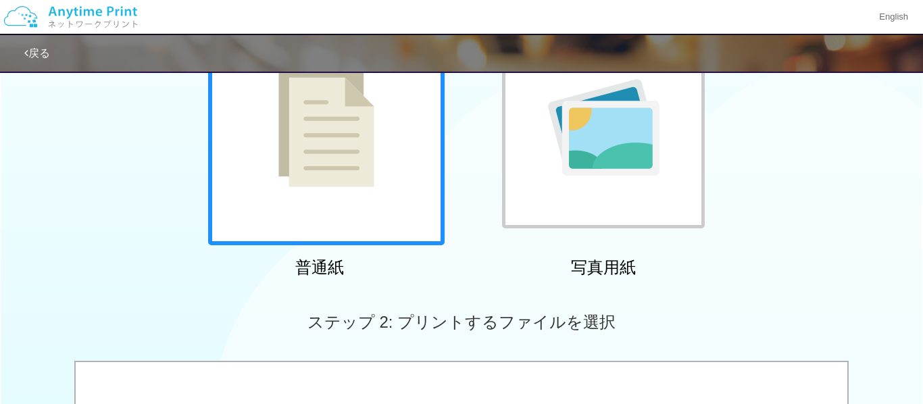
scroll to position [237, 0]
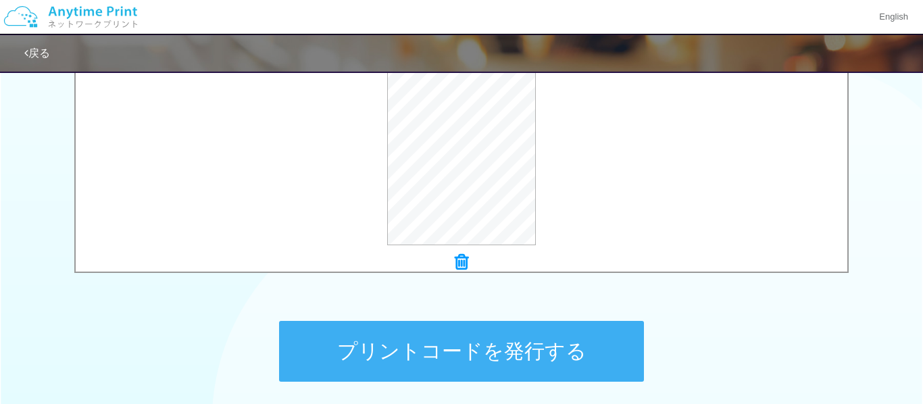
scroll to position [509, 0]
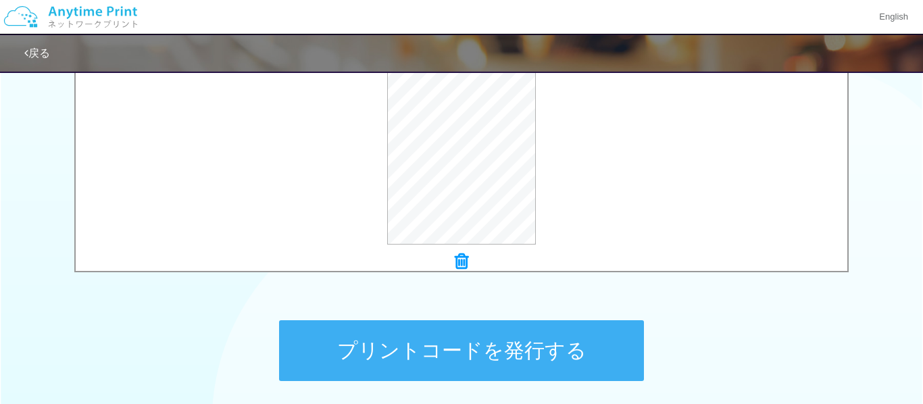
click at [424, 350] on button "プリントコードを発行する" at bounding box center [461, 350] width 365 height 61
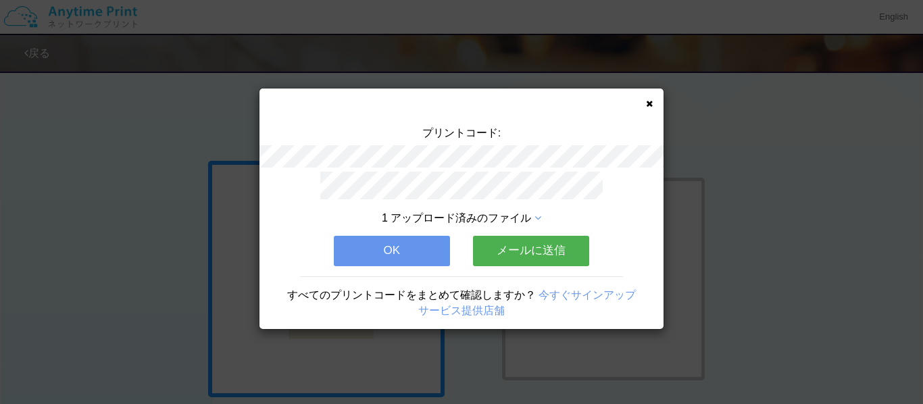
click at [368, 243] on button "OK" at bounding box center [392, 251] width 116 height 30
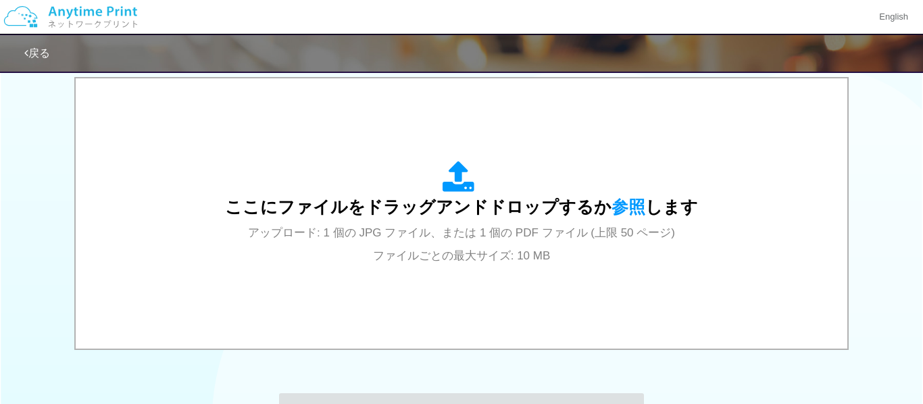
scroll to position [438, 0]
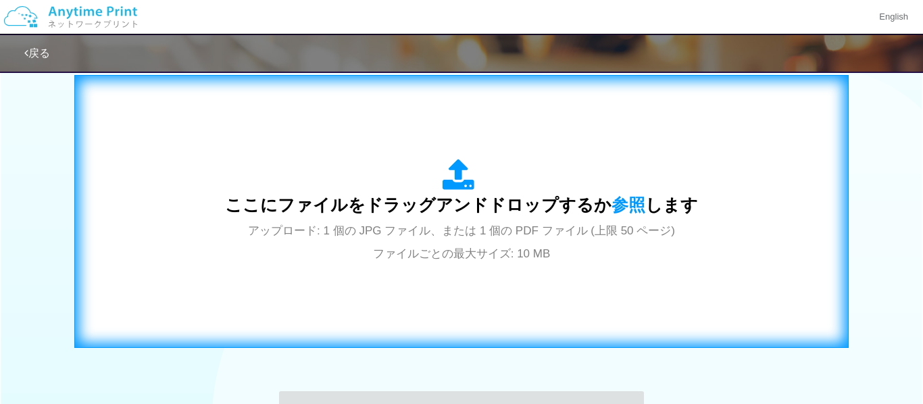
click at [435, 197] on span "ここにファイルをドラッグアンドドロップするか 参照 します" at bounding box center [461, 204] width 473 height 19
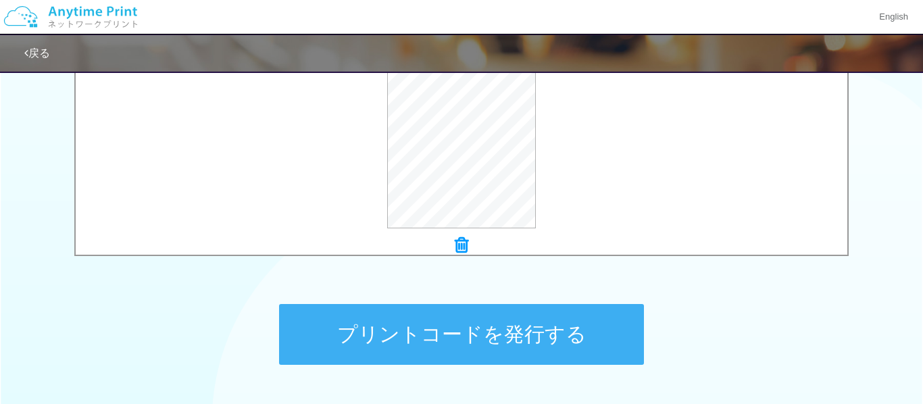
scroll to position [541, 0]
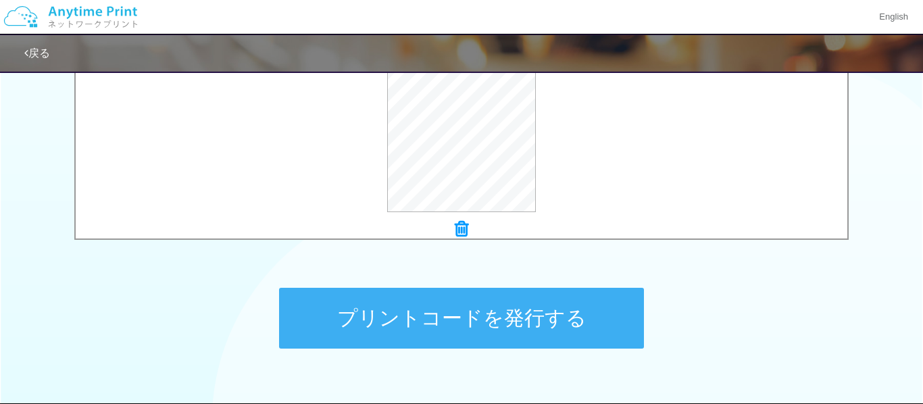
click at [347, 303] on button "プリントコードを発行する" at bounding box center [461, 318] width 365 height 61
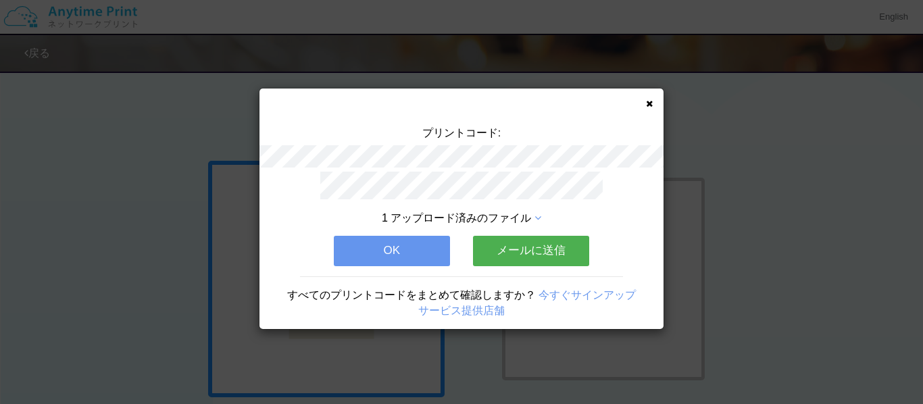
click at [372, 248] on button "OK" at bounding box center [392, 251] width 116 height 30
